Goal: Transaction & Acquisition: Purchase product/service

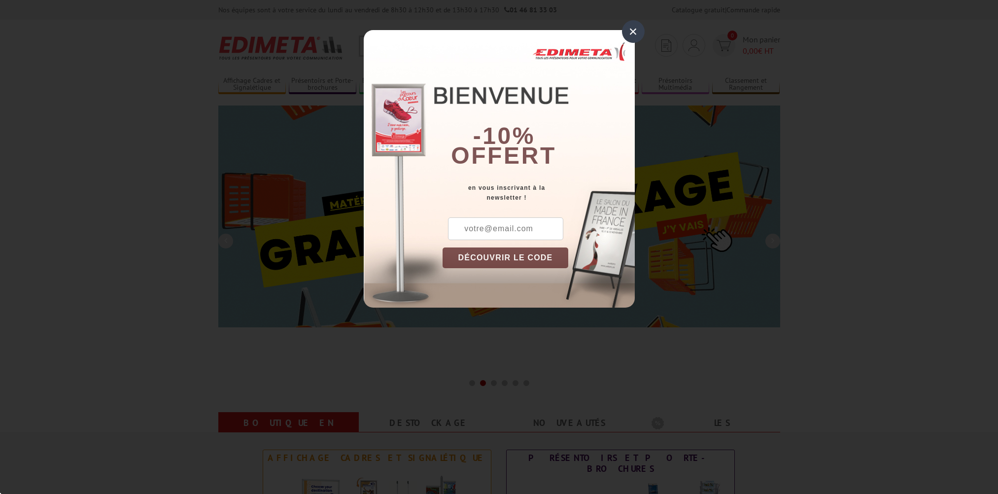
click at [466, 228] on input "text" at bounding box center [505, 228] width 115 height 23
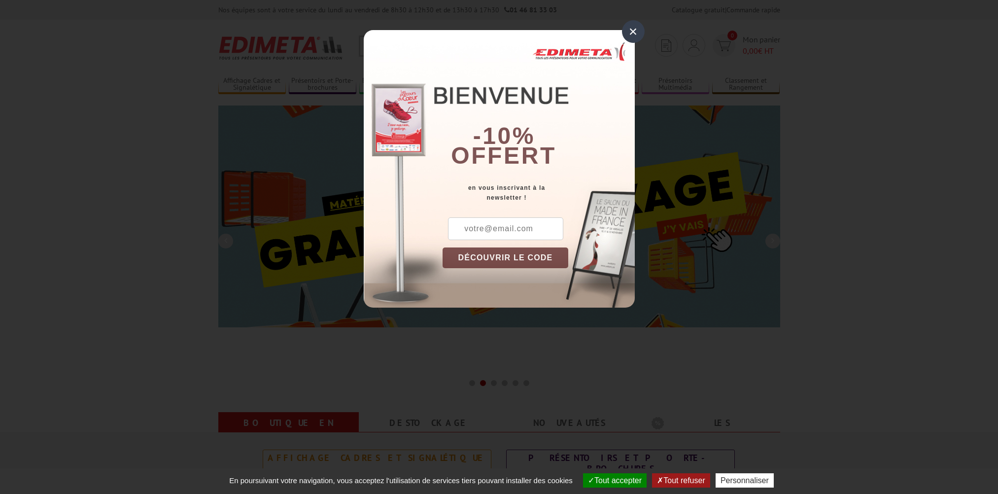
click at [466, 228] on input "text" at bounding box center [505, 228] width 115 height 23
type input "beatrice.leservoisier@gan.fr"
click at [552, 254] on button "DÉCOUVRIR LE CODE" at bounding box center [506, 258] width 126 height 21
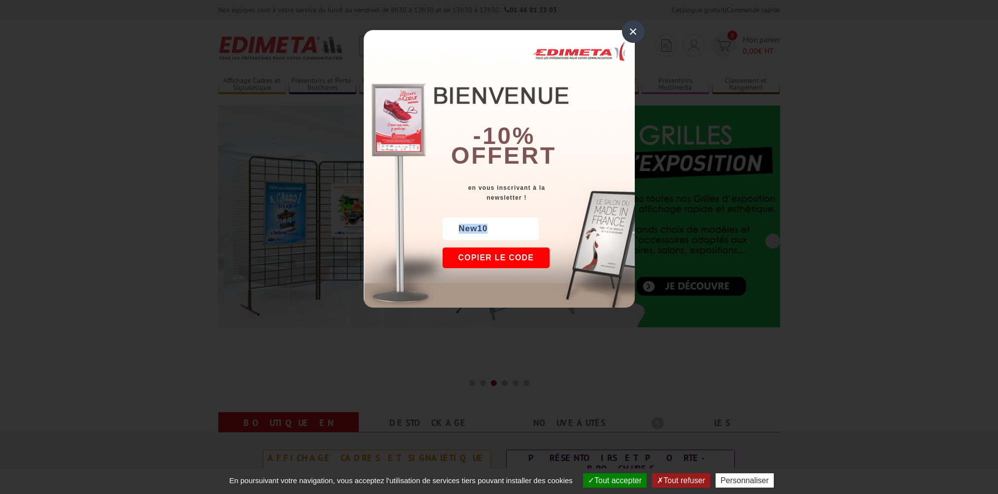
drag, startPoint x: 460, startPoint y: 227, endPoint x: 505, endPoint y: 233, distance: 45.3
click at [505, 233] on div "New10" at bounding box center [491, 228] width 96 height 23
copy div "New10"
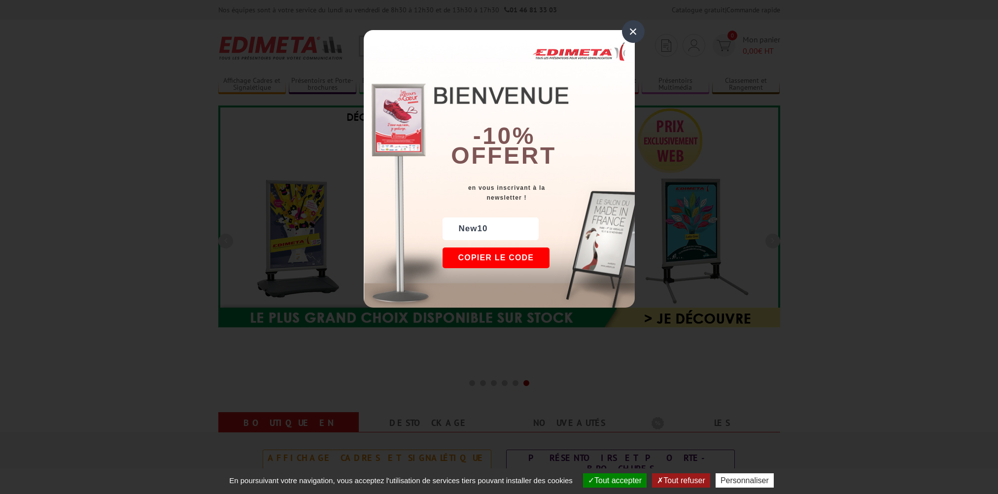
click at [635, 32] on div "×" at bounding box center [633, 31] width 23 height 23
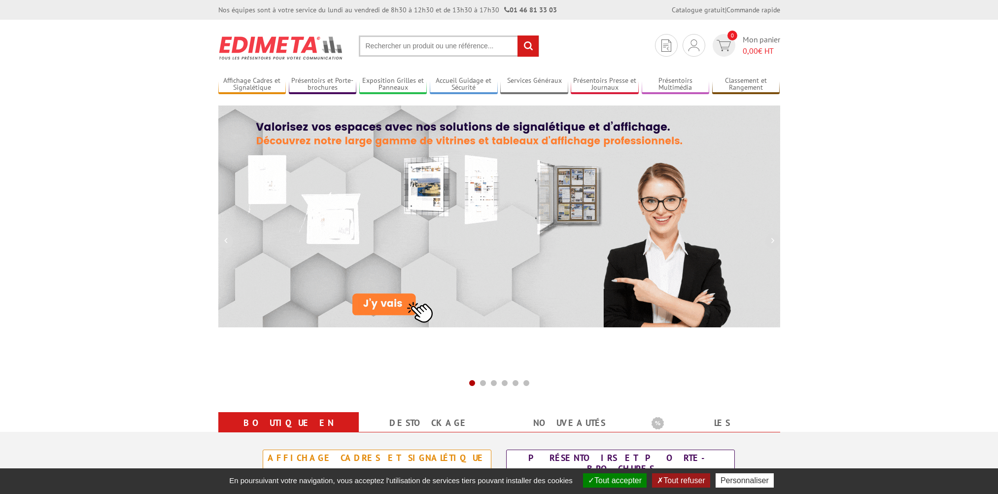
click at [410, 43] on input "text" at bounding box center [449, 45] width 180 height 21
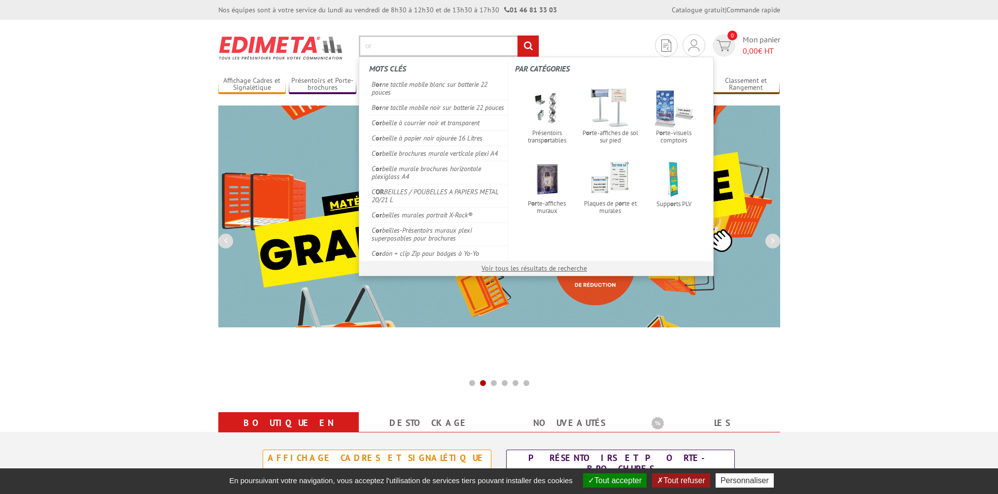
type input "o"
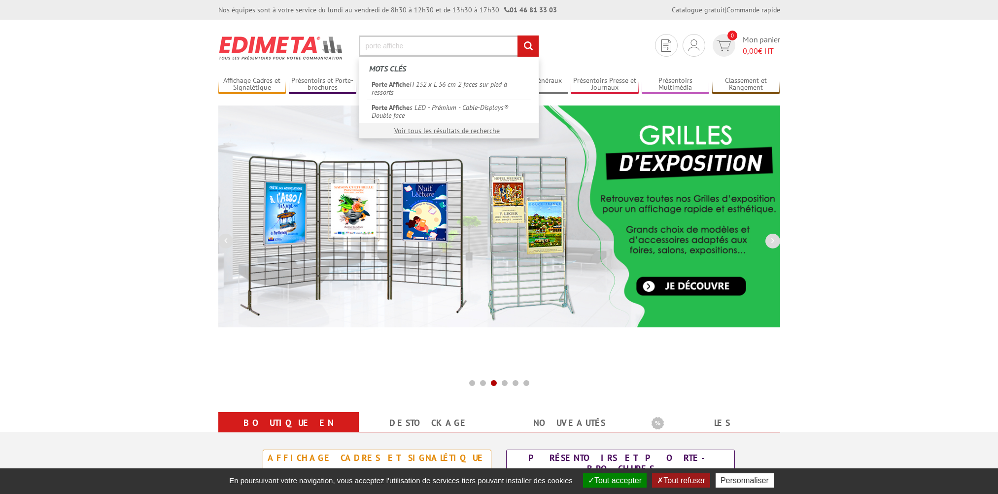
type input "porte affiche"
click at [531, 44] on input "rechercher" at bounding box center [528, 45] width 21 height 21
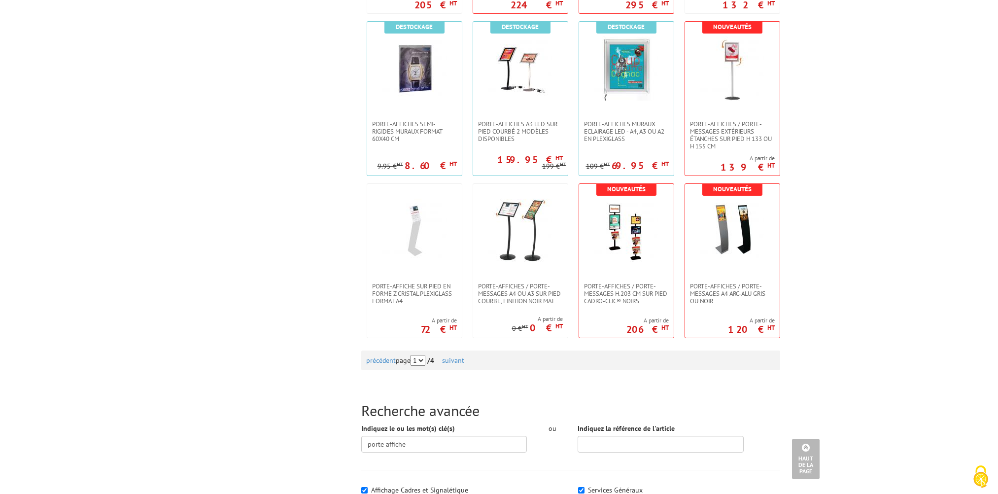
scroll to position [842, 0]
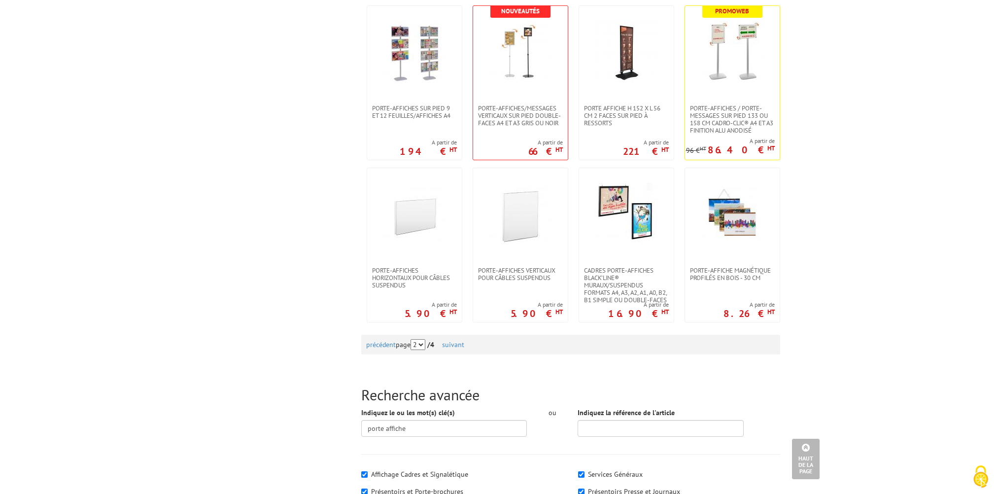
scroll to position [1015, 0]
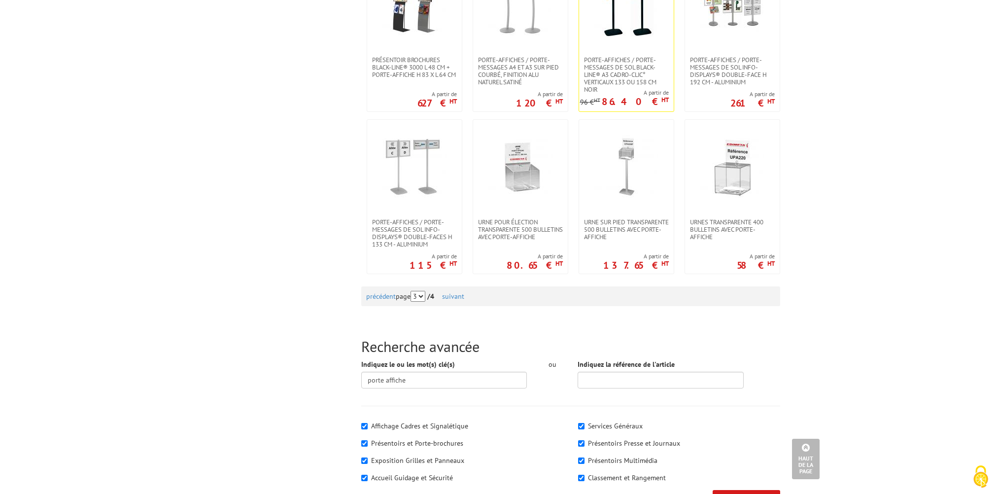
scroll to position [944, 0]
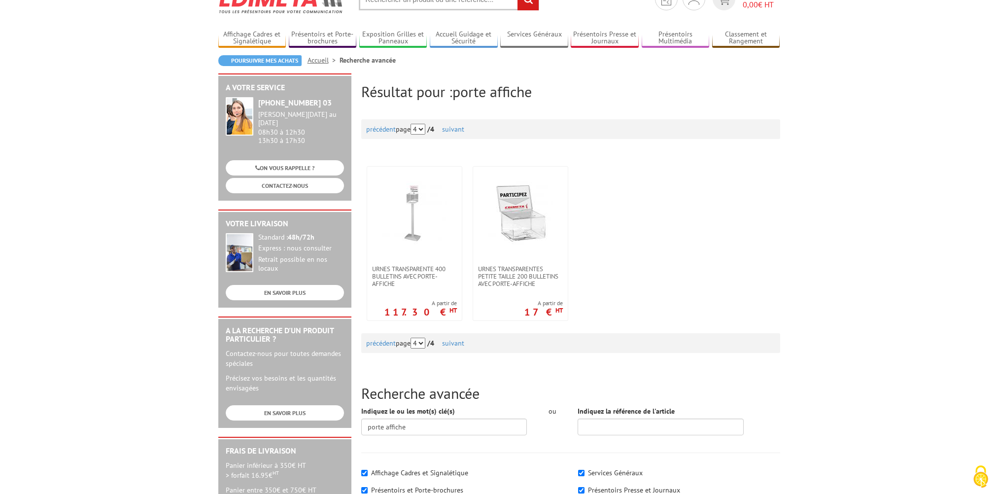
scroll to position [41, 0]
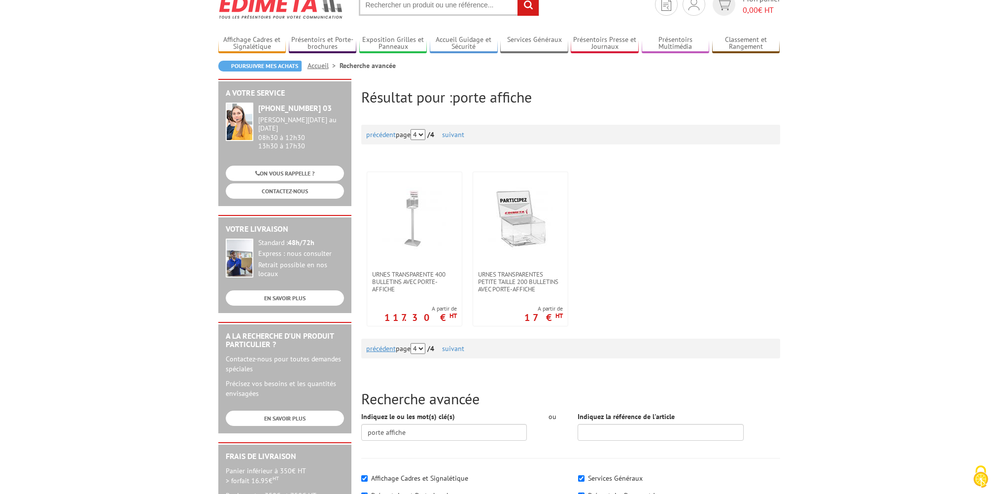
click at [385, 139] on link "précédent" at bounding box center [381, 134] width 30 height 9
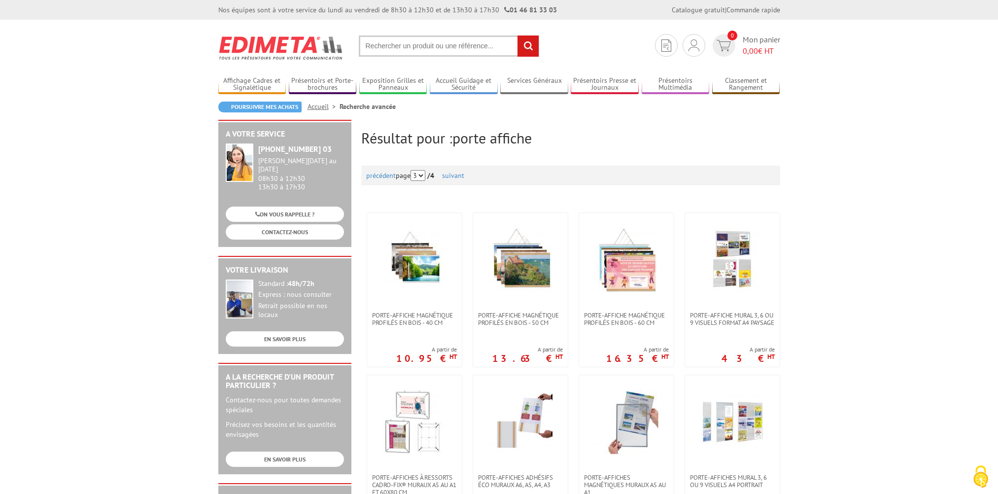
click at [378, 47] on input "text" at bounding box center [449, 45] width 180 height 21
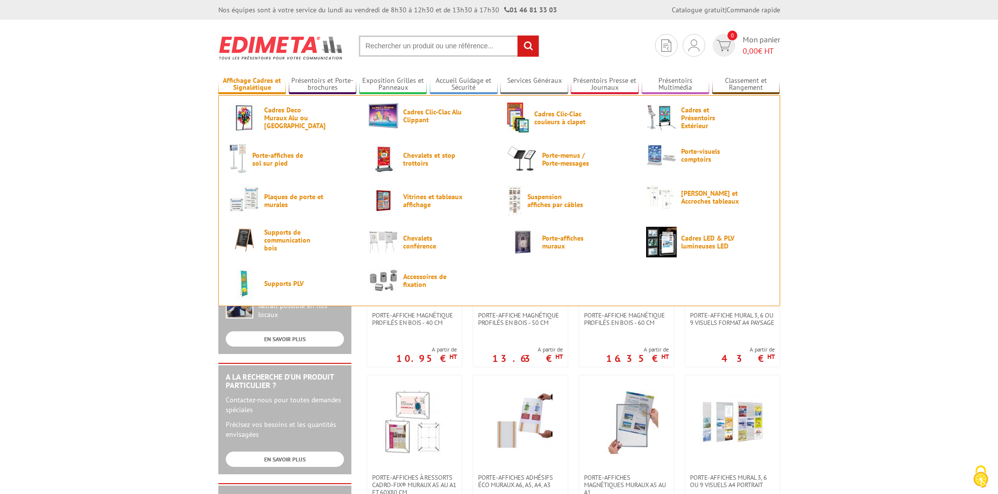
click at [237, 87] on link "Affichage Cadres et Signalétique" at bounding box center [252, 84] width 68 height 16
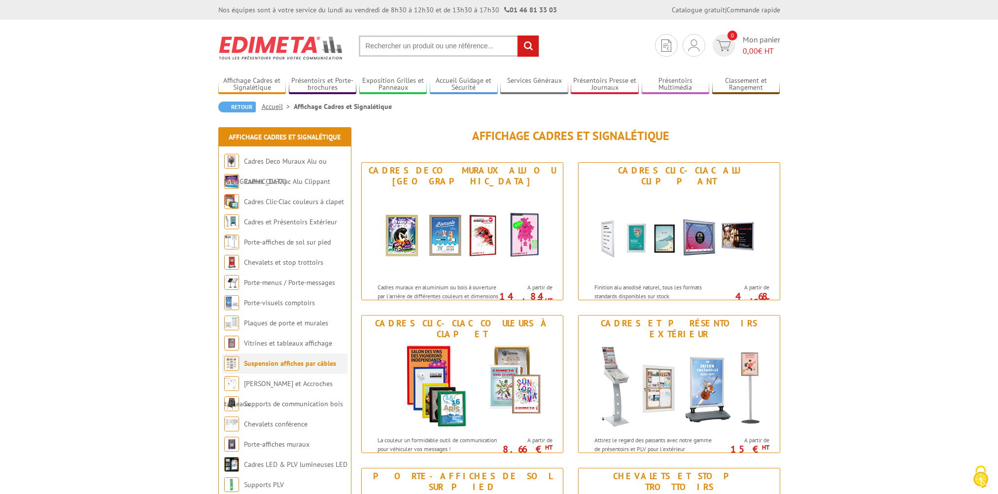
click at [285, 363] on link "Suspension affiches par câbles" at bounding box center [290, 363] width 92 height 9
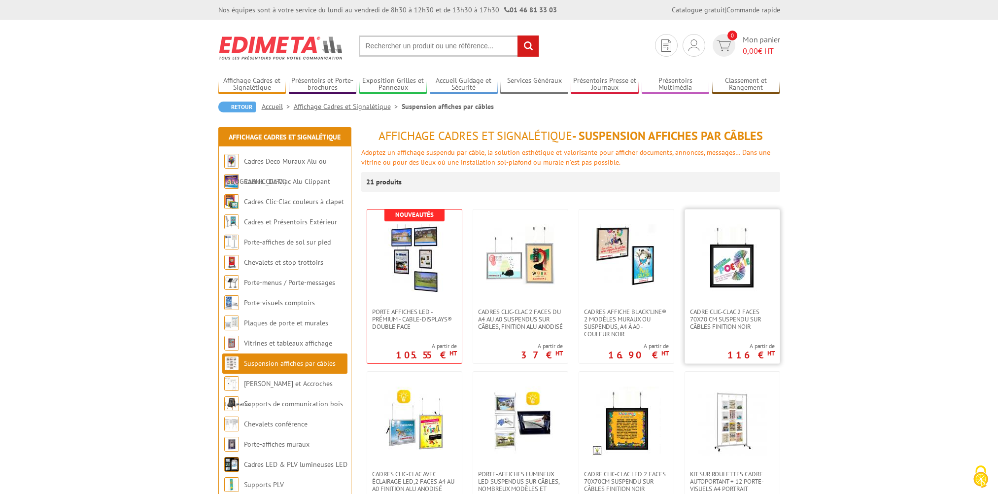
click at [726, 272] on img at bounding box center [732, 258] width 69 height 69
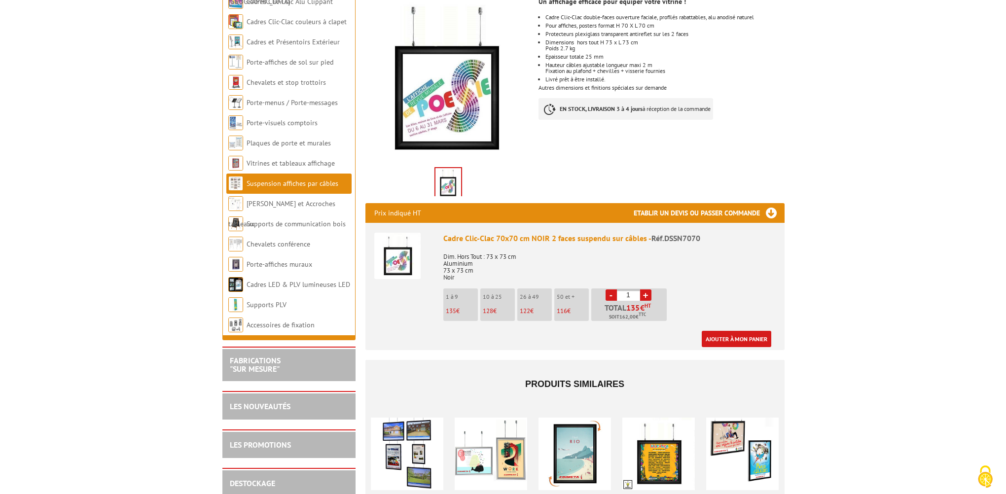
scroll to position [194, 0]
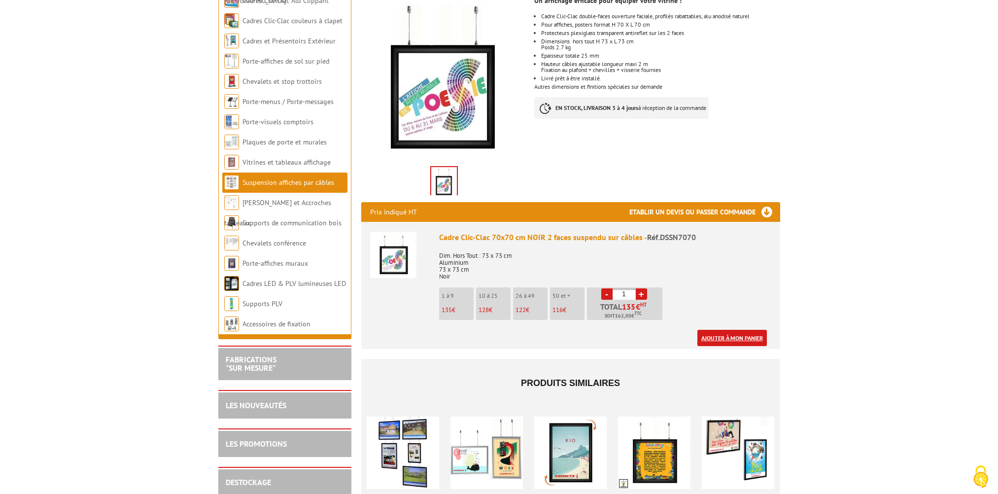
click at [738, 330] on link "Ajouter à mon panier" at bounding box center [733, 338] width 70 height 16
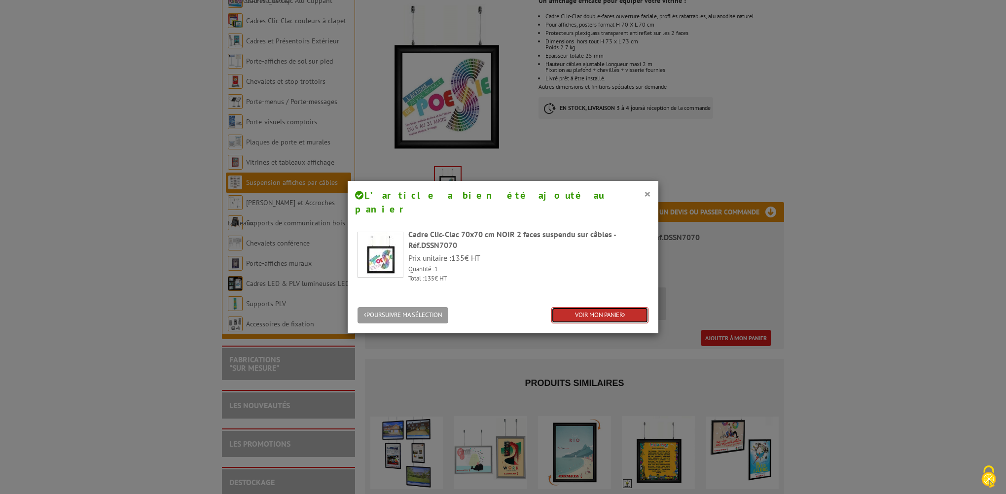
click at [598, 307] on link "VOIR MON PANIER" at bounding box center [599, 315] width 97 height 16
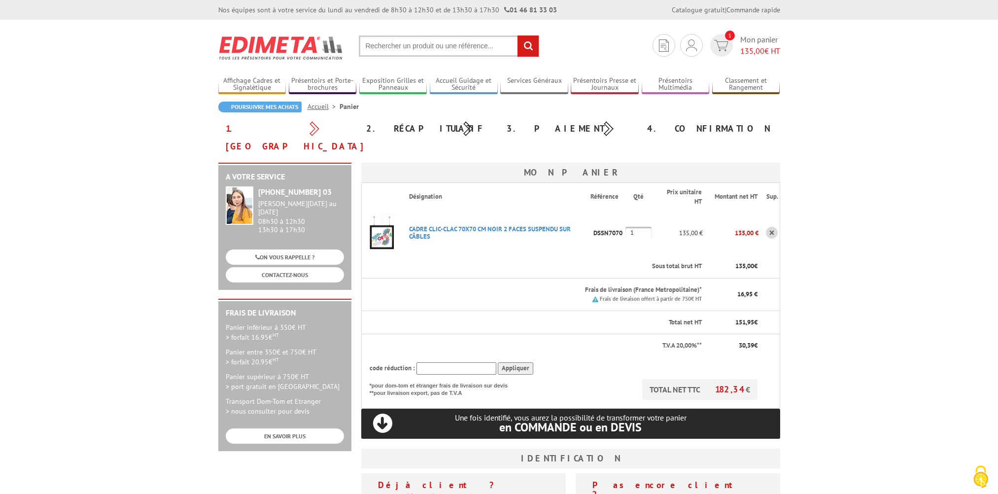
type input "[PERSON_NAME][EMAIL_ADDRESS][DOMAIN_NAME]"
paste input "New10"
type input "New10"
click at [517, 362] on input "Appliquer" at bounding box center [515, 368] width 35 height 12
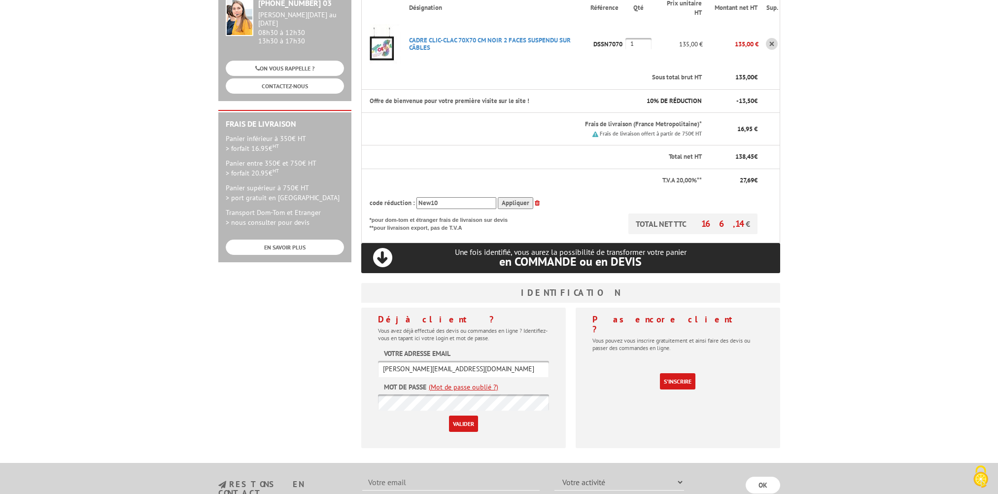
scroll to position [194, 0]
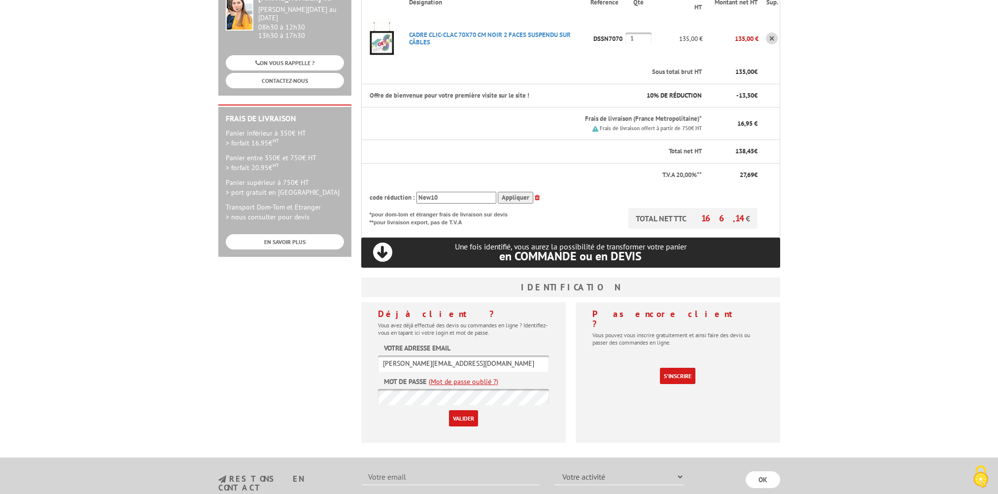
click at [455, 377] on link "(Mot de passe oublié ?)" at bounding box center [464, 382] width 70 height 10
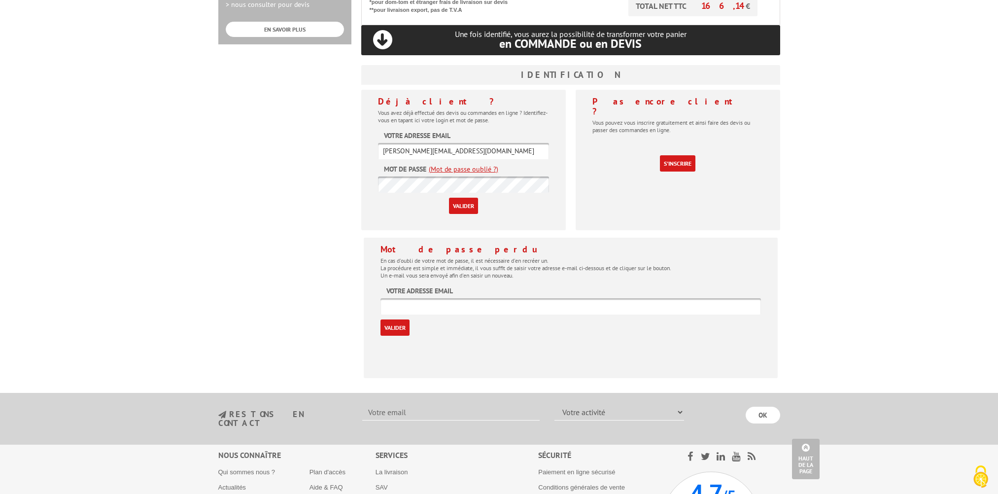
scroll to position [417, 0]
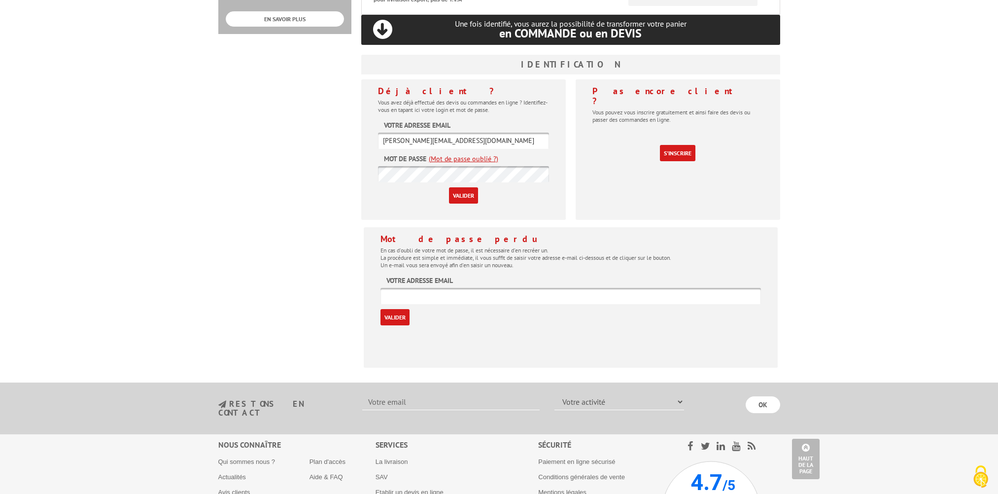
click at [403, 288] on input "text" at bounding box center [571, 296] width 381 height 16
type input "[PERSON_NAME][EMAIL_ADDRESS][DOMAIN_NAME]"
click at [396, 309] on input "Valider" at bounding box center [395, 317] width 29 height 16
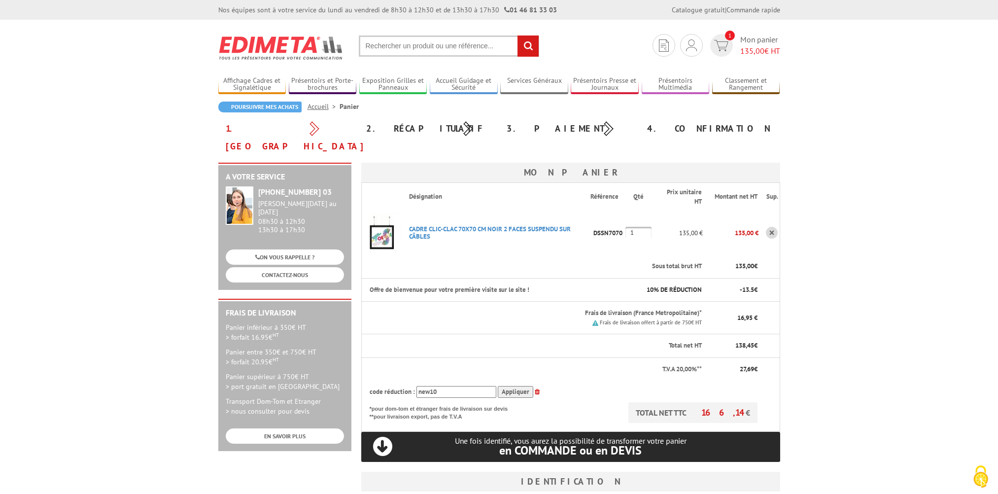
type input "[PERSON_NAME][EMAIL_ADDRESS][DOMAIN_NAME]"
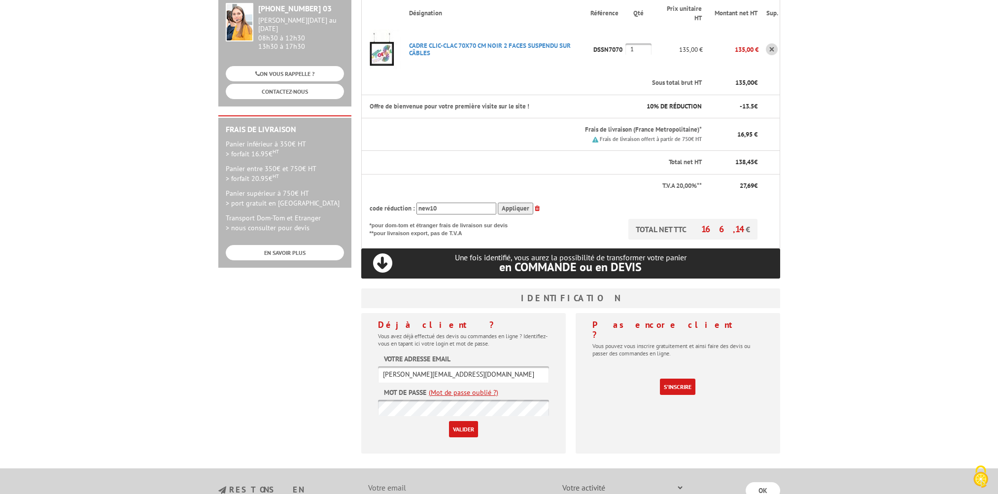
scroll to position [186, 0]
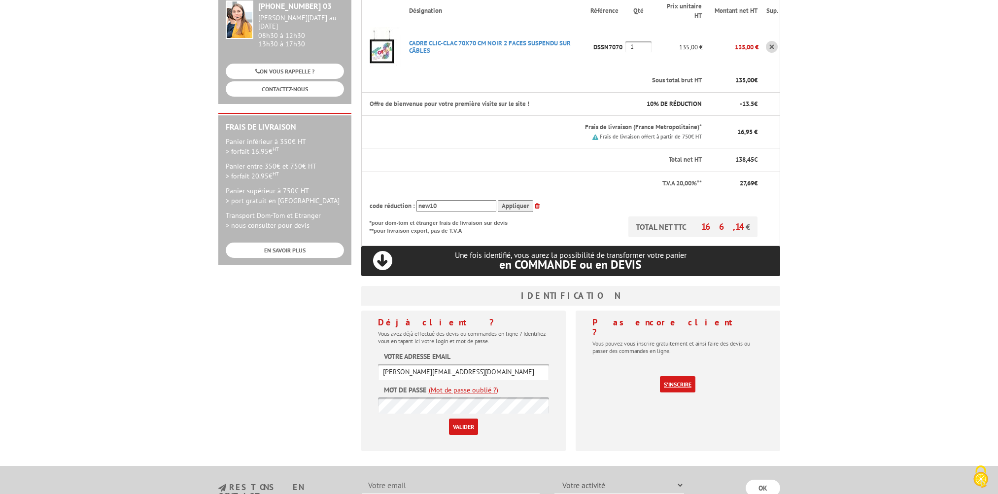
click at [672, 376] on link "S'inscrire" at bounding box center [677, 384] width 35 height 16
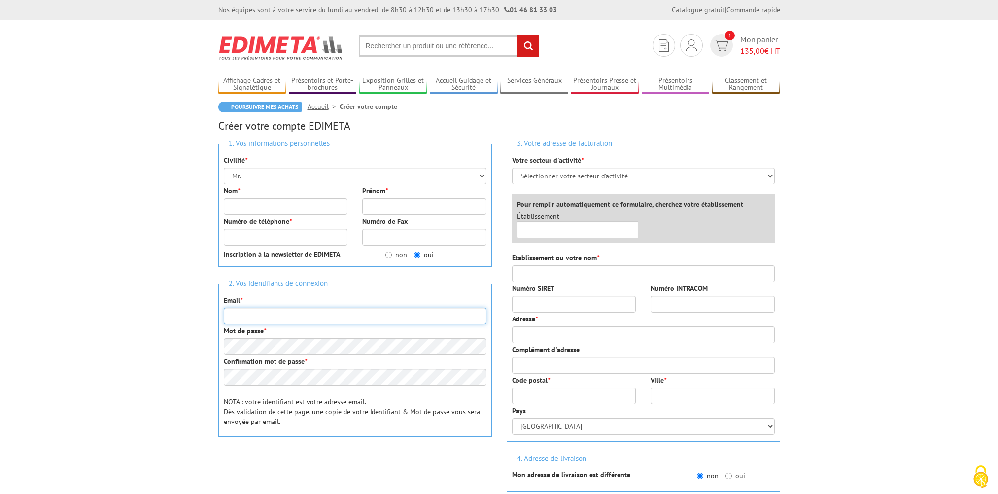
type input "[PERSON_NAME][EMAIL_ADDRESS][DOMAIN_NAME]"
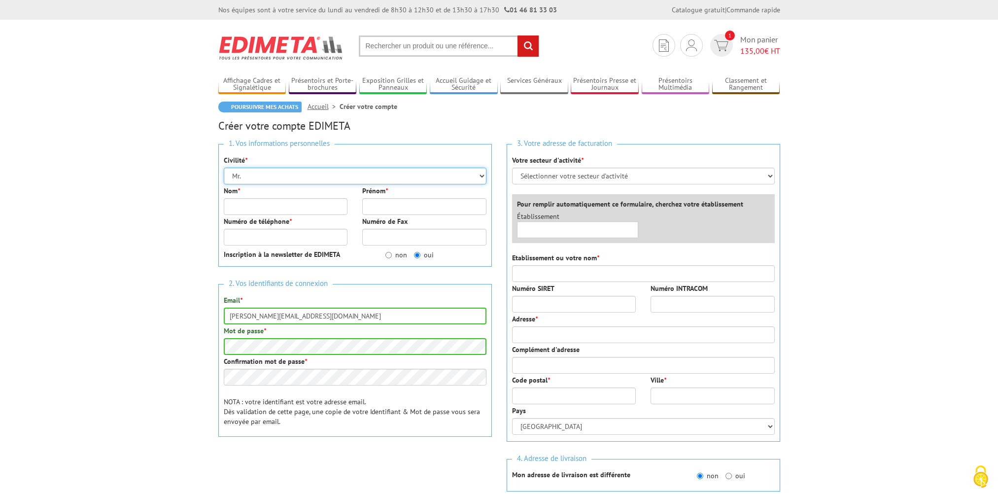
click at [486, 175] on select "Mr. Mme. Mlle." at bounding box center [355, 176] width 263 height 17
select select "Mme."
click at [224, 168] on select "Mr. Mme. Mlle." at bounding box center [355, 176] width 263 height 17
click at [272, 206] on input "Nom *" at bounding box center [286, 206] width 124 height 17
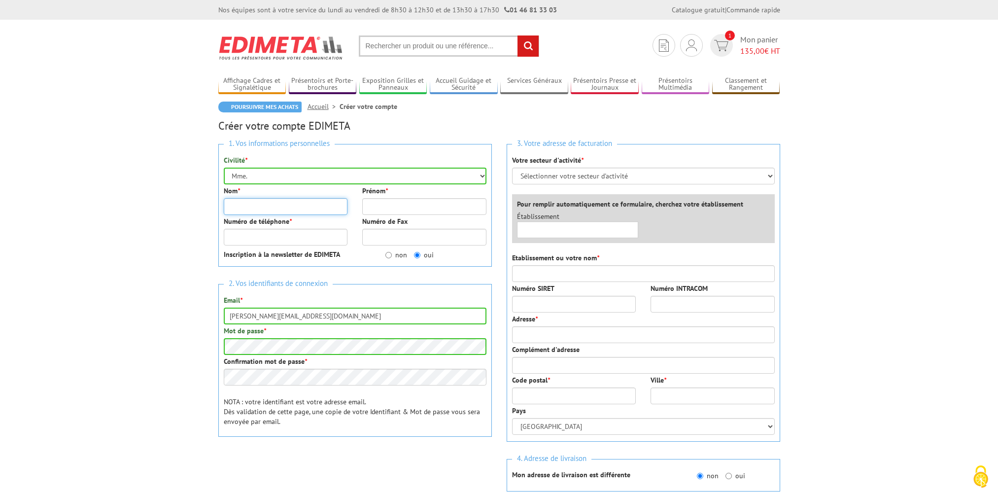
type input "LESERVOISIER"
type input "[PERSON_NAME]"
type input "0774696003"
type input "GAN ASSURANCES"
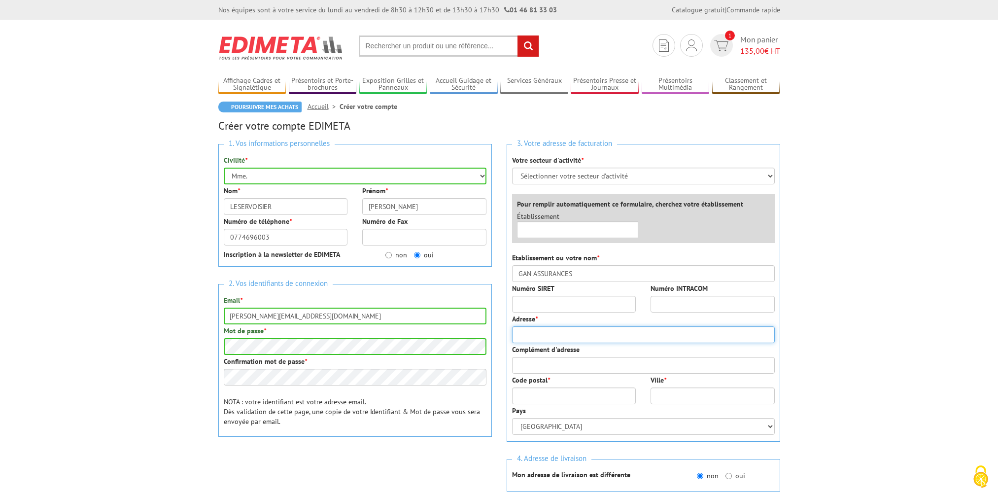
type input "[STREET_ADDRESS]"
type input "50600"
type input "ST HILAIRE DU HARCOUET"
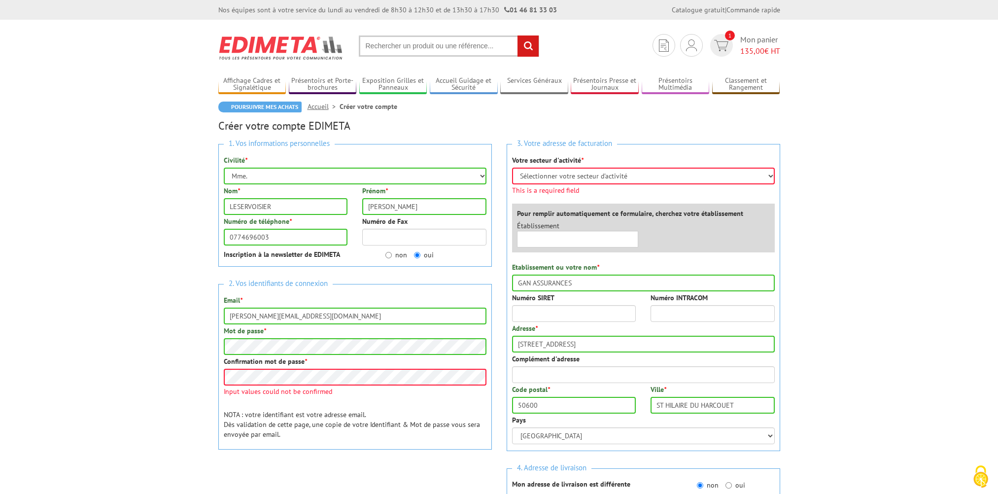
drag, startPoint x: 344, startPoint y: 326, endPoint x: 349, endPoint y: 325, distance: 5.1
click at [345, 326] on div "Mot de passe *" at bounding box center [355, 340] width 263 height 29
